Goal: Find specific page/section

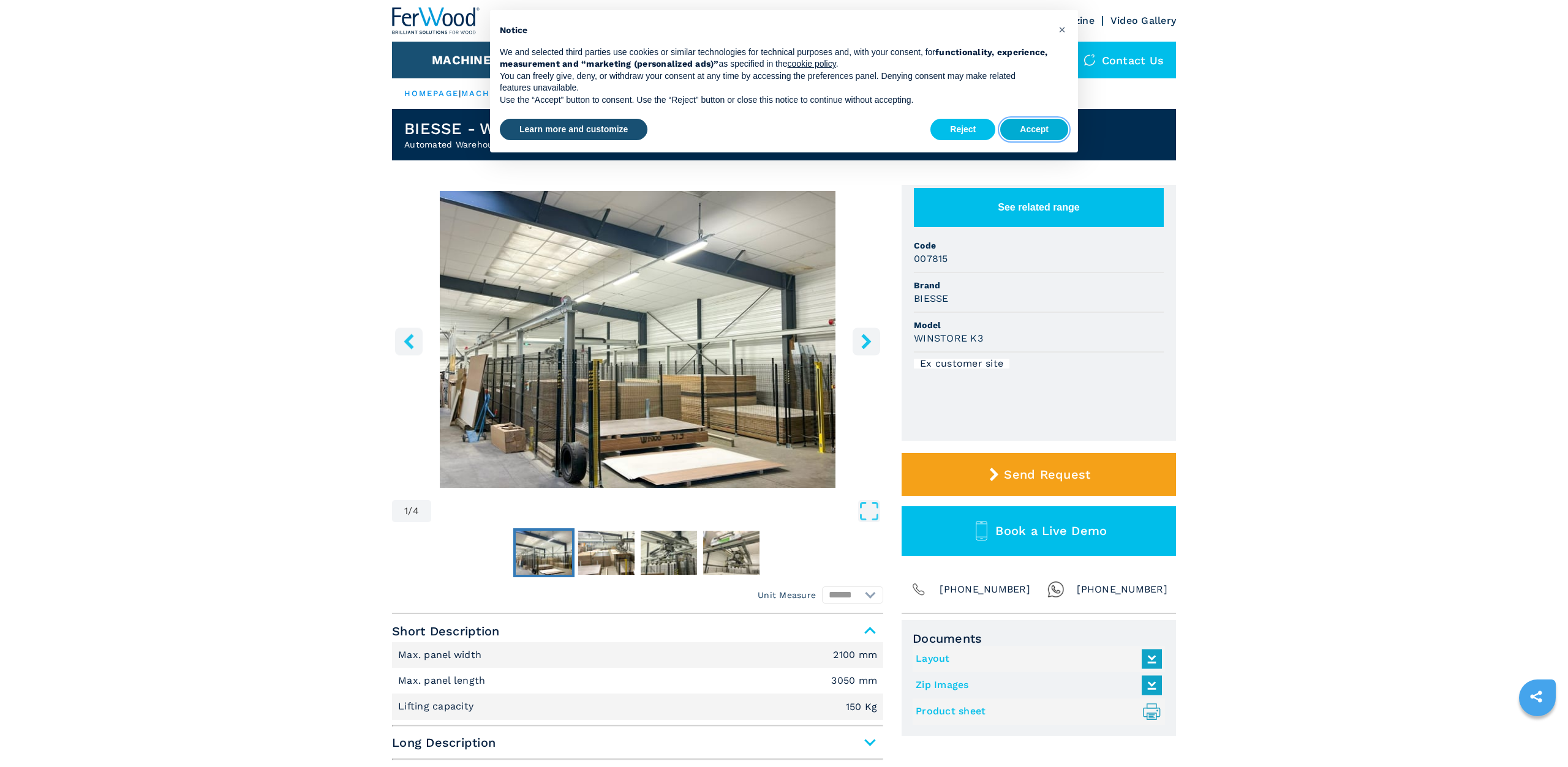
click at [1039, 132] on button "Accept" at bounding box center [1034, 129] width 68 height 22
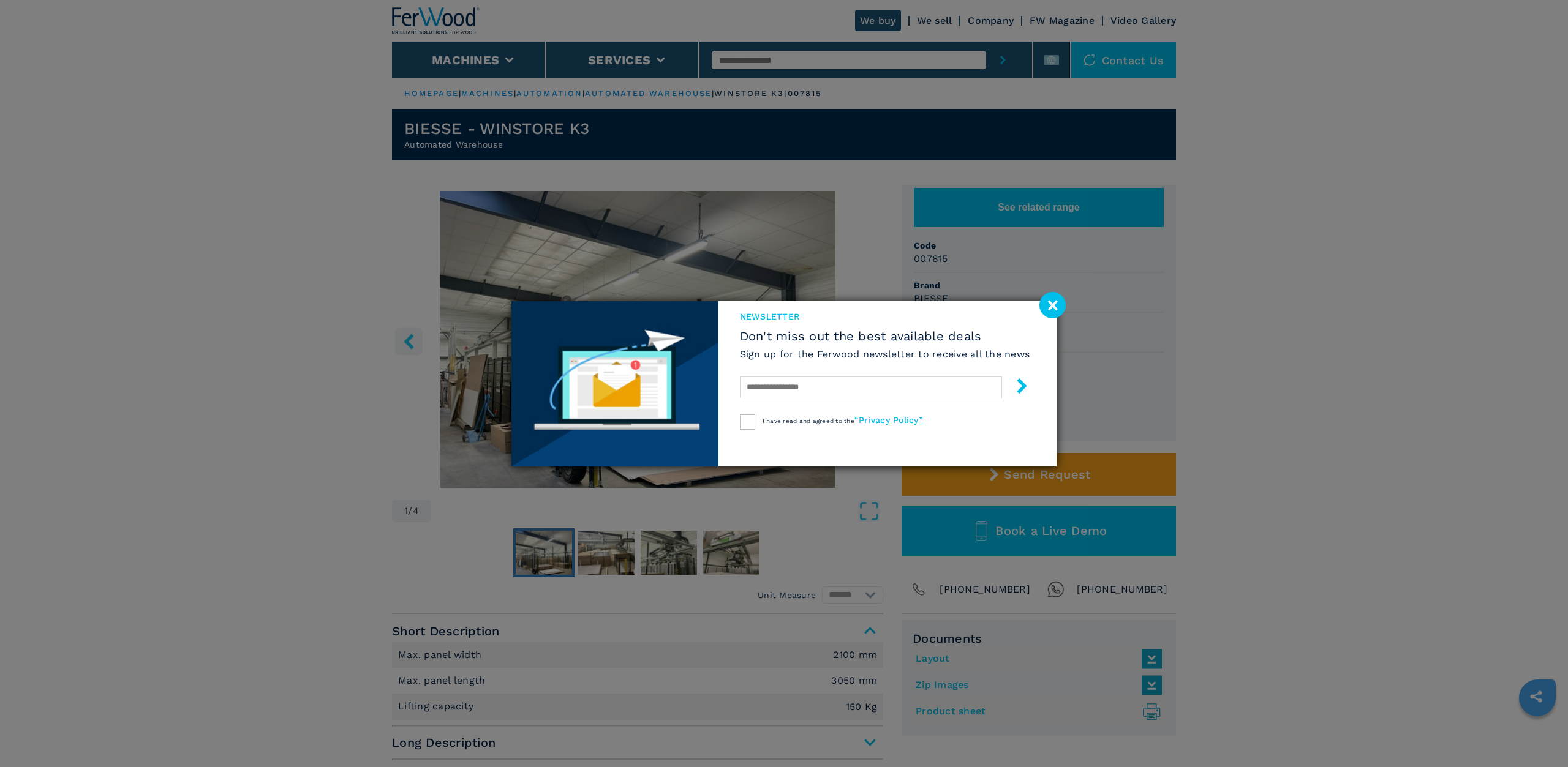
drag, startPoint x: 1061, startPoint y: 303, endPoint x: 1053, endPoint y: 294, distance: 12.0
click at [1061, 304] on image at bounding box center [1052, 305] width 26 height 26
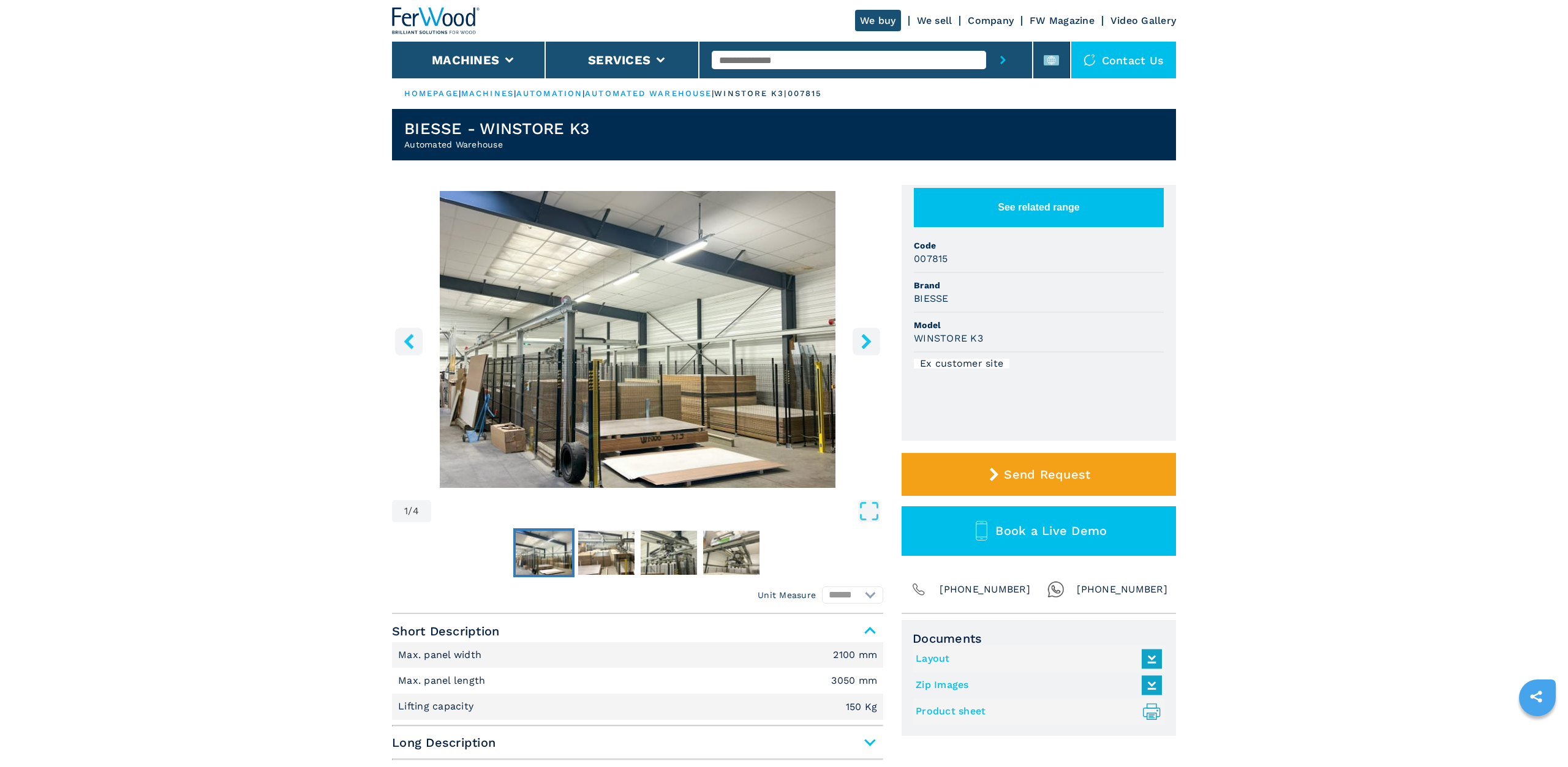
click at [862, 340] on icon "right-button" at bounding box center [867, 341] width 16 height 16
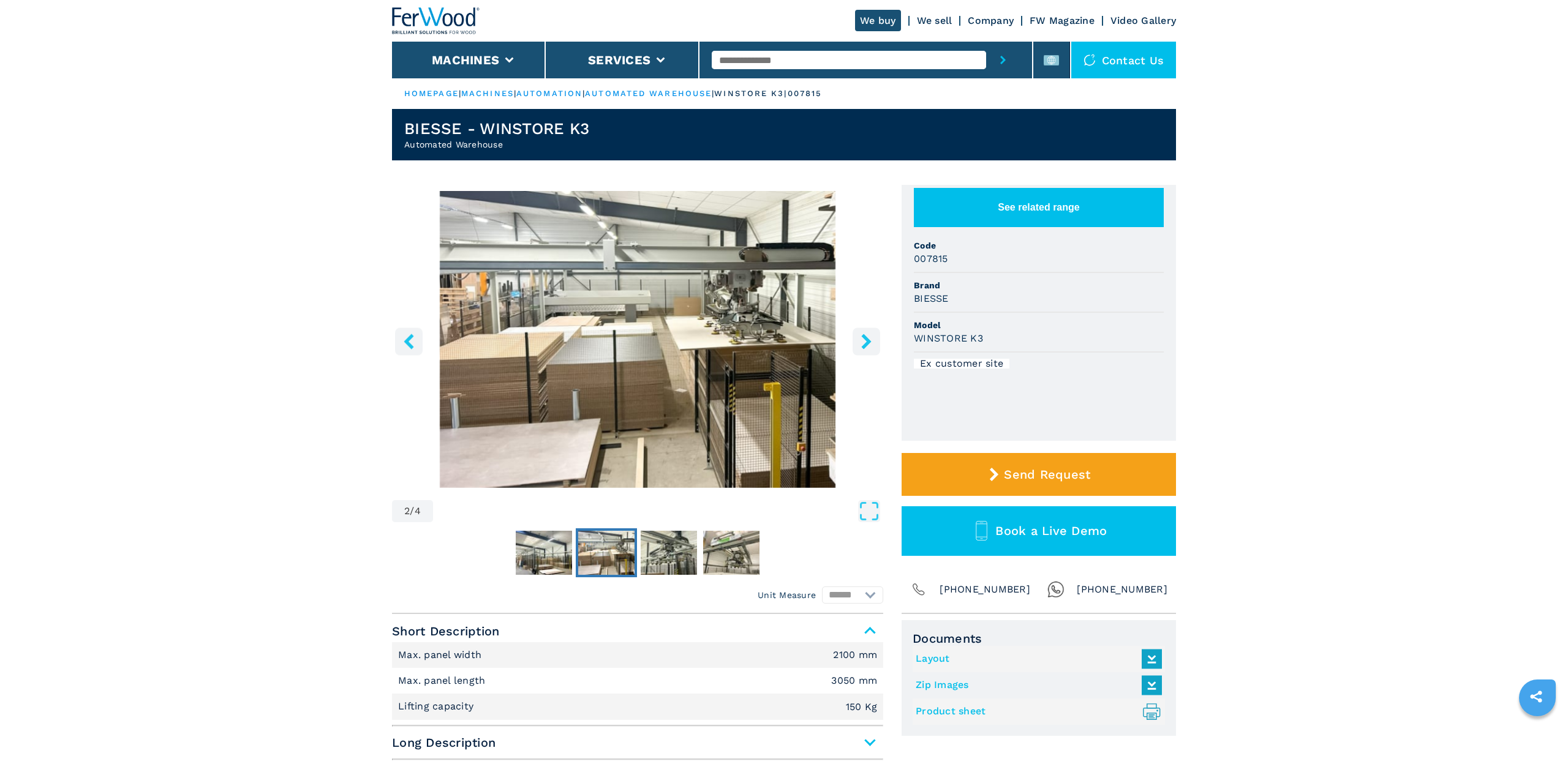
click at [863, 340] on icon "right-button" at bounding box center [867, 341] width 16 height 16
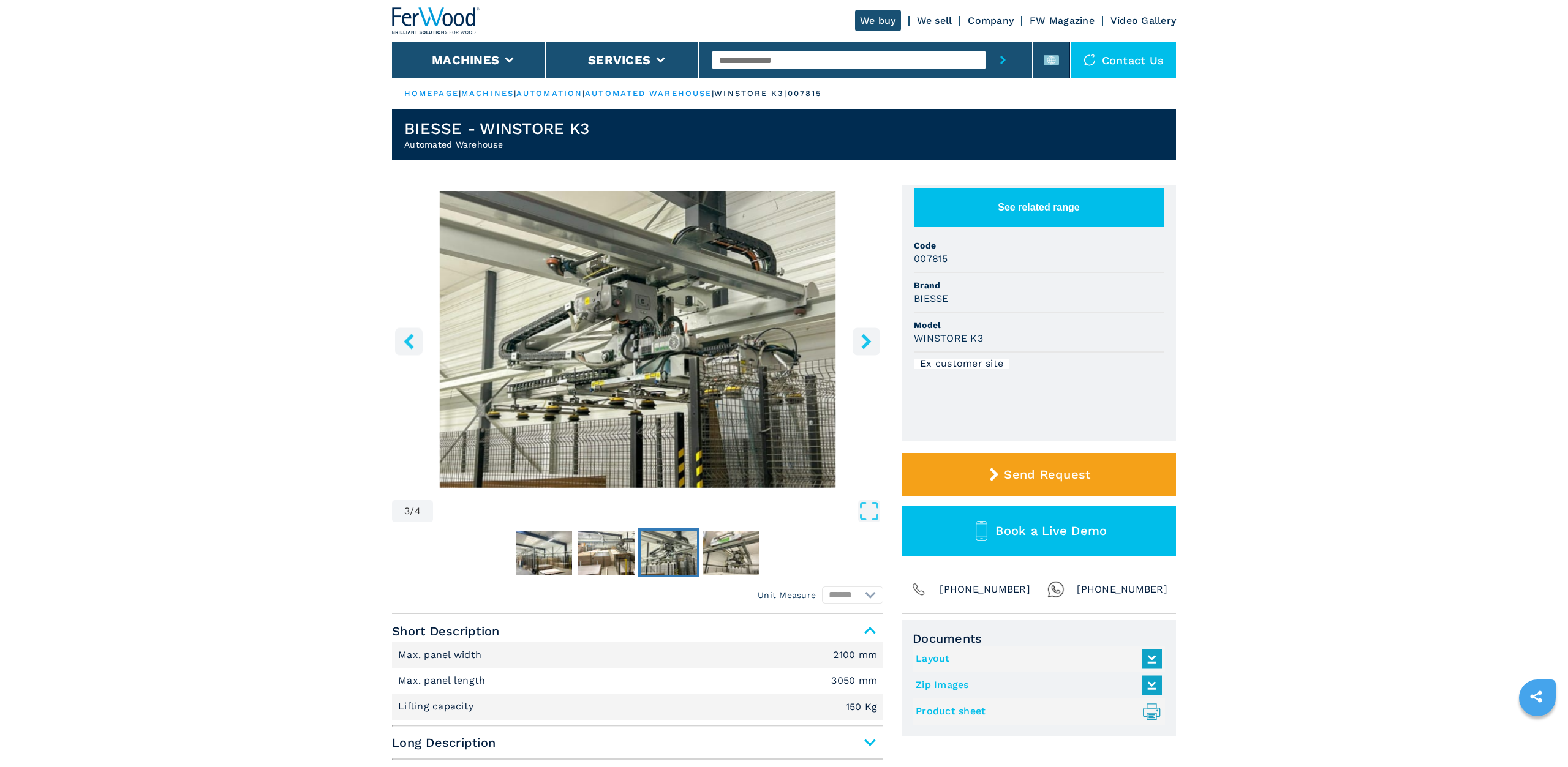
click at [863, 340] on icon "right-button" at bounding box center [867, 341] width 16 height 16
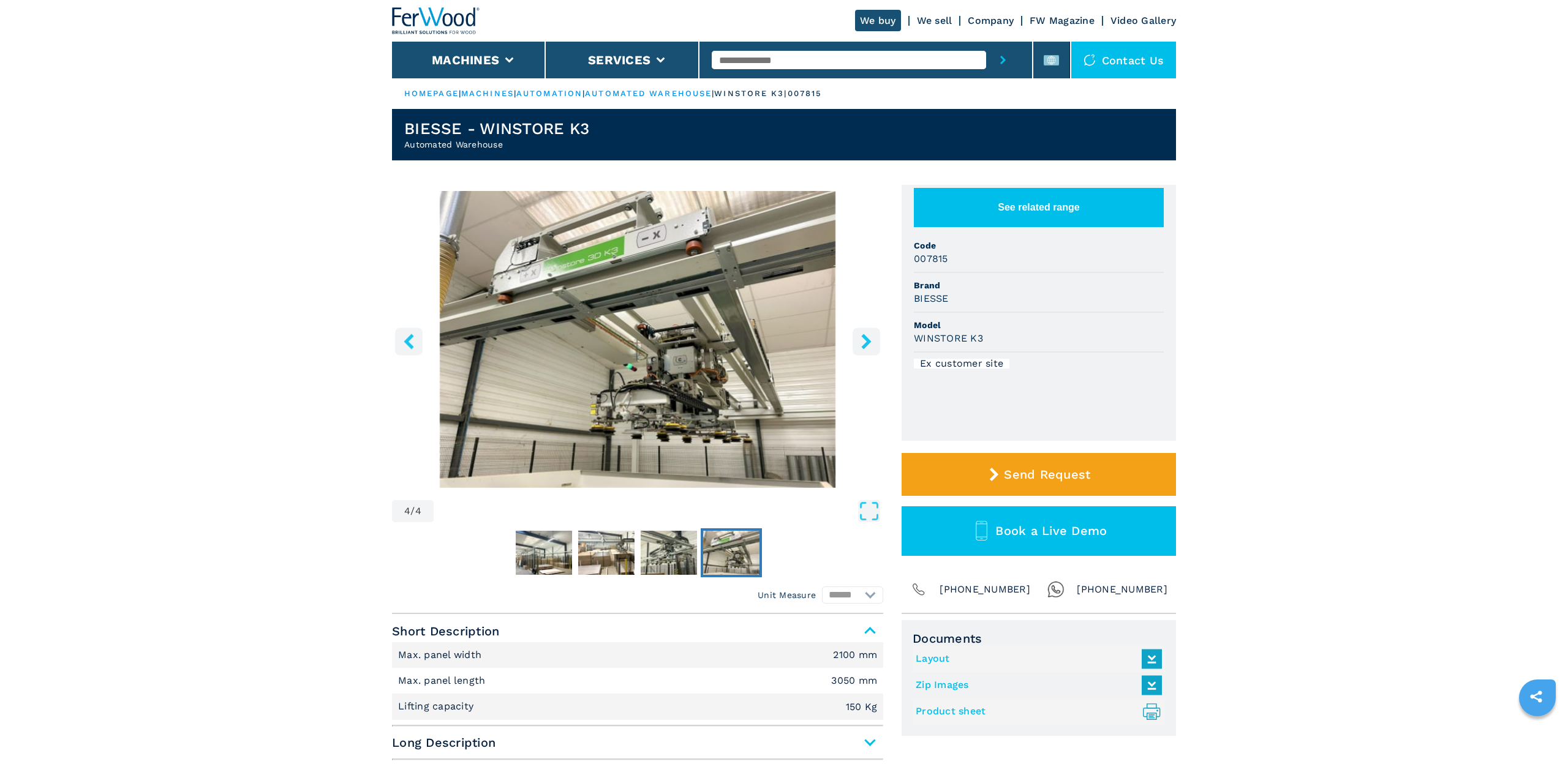
click at [863, 340] on icon "right-button" at bounding box center [867, 341] width 16 height 16
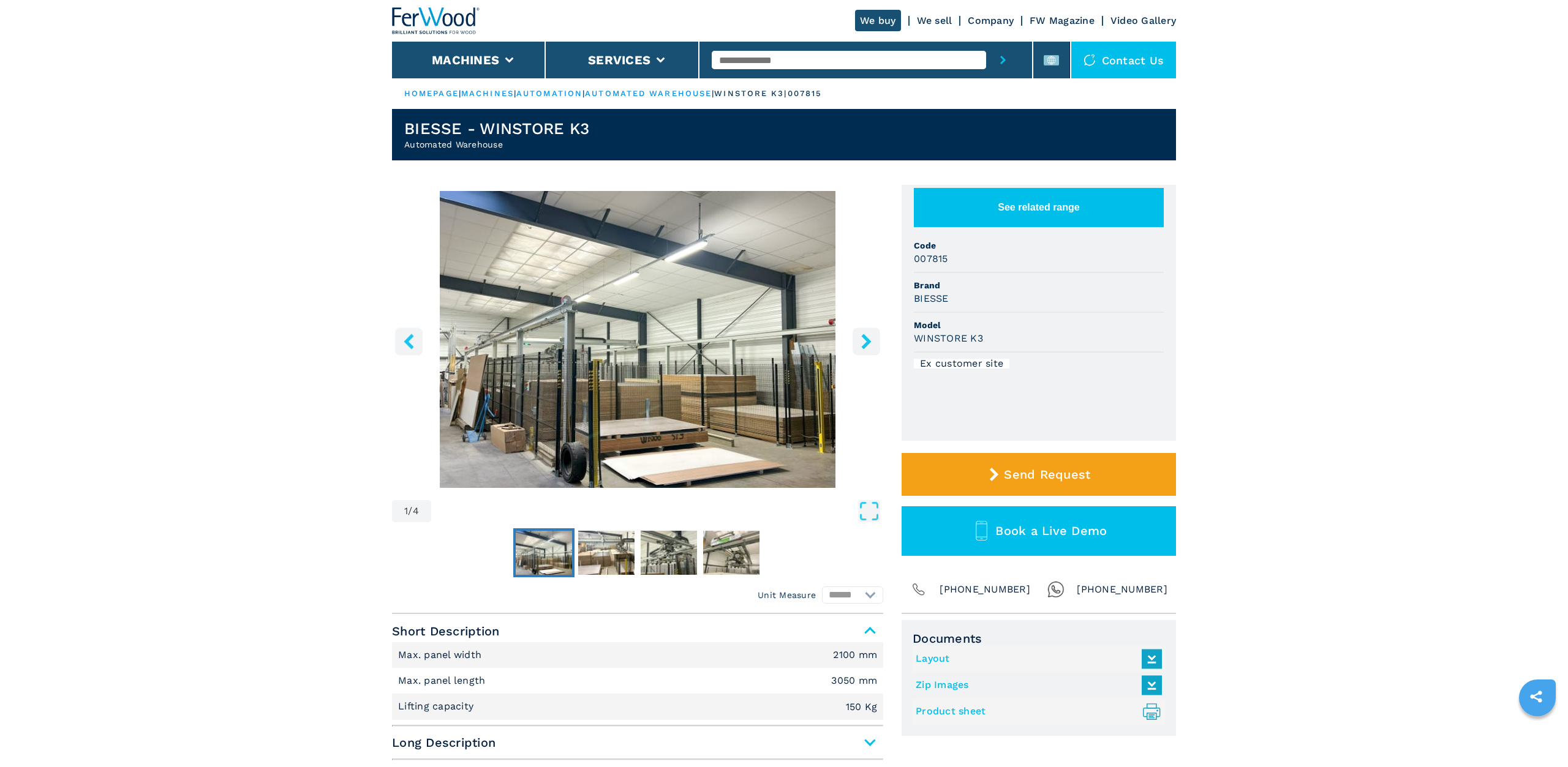
click at [863, 340] on icon "right-button" at bounding box center [867, 341] width 16 height 16
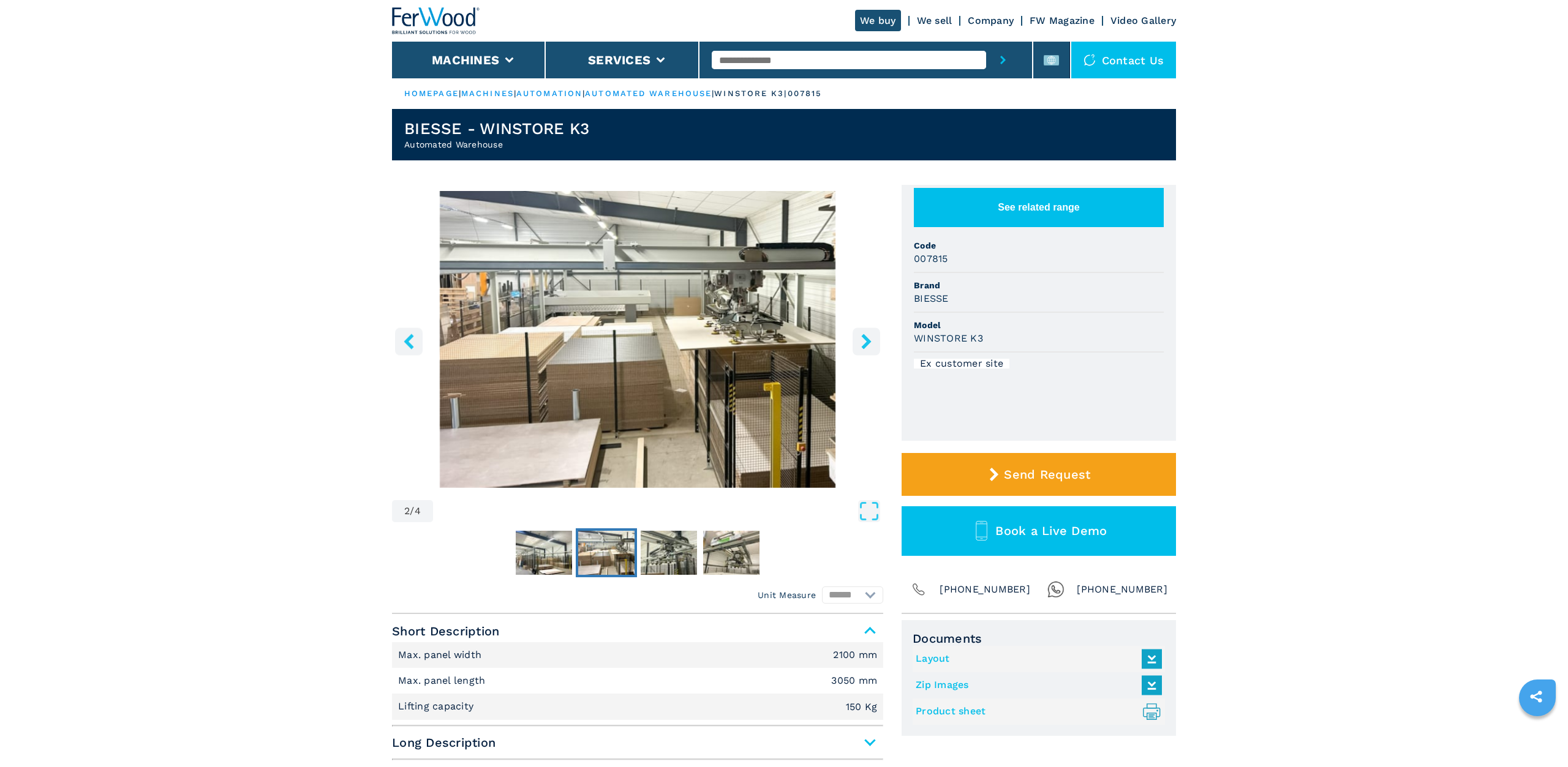
click at [762, 60] on input "text" at bounding box center [849, 60] width 274 height 18
type input "**********"
click at [986, 42] on button "submit-button" at bounding box center [1002, 60] width 33 height 37
